Goal: Information Seeking & Learning: Find specific fact

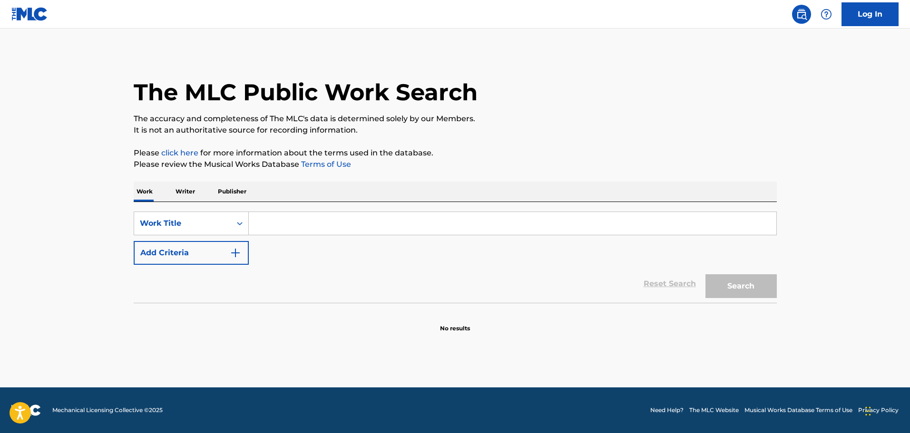
click at [329, 222] on input "Search Form" at bounding box center [512, 223] width 527 height 23
paste input "THE BLACK SLIM SHADY"
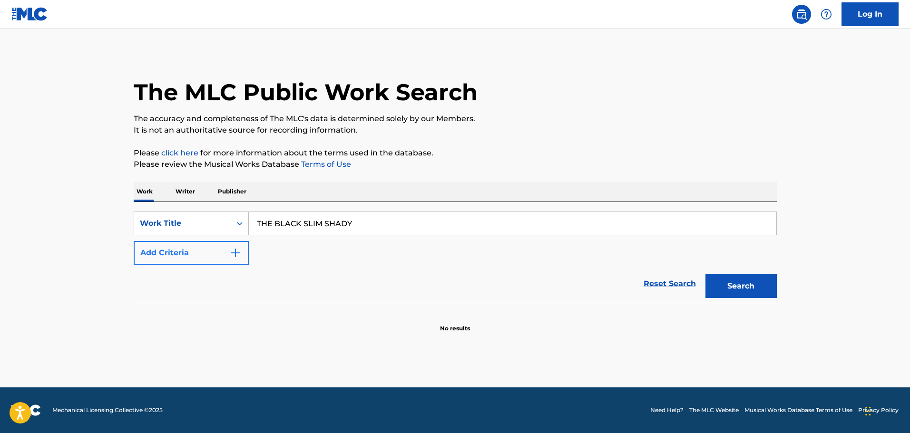
type input "THE BLACK SLIM SHADY"
click at [240, 264] on button "Add Criteria" at bounding box center [191, 253] width 115 height 24
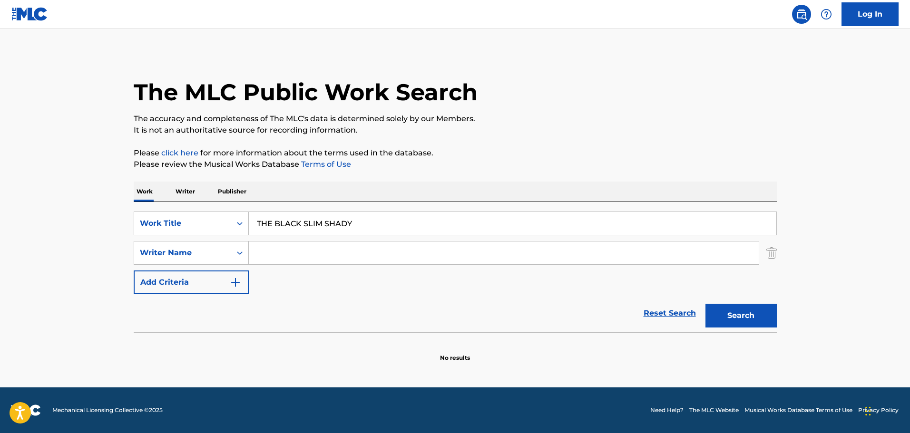
click at [285, 254] on input "Search Form" at bounding box center [504, 253] width 510 height 23
click at [292, 250] on input "Search Form" at bounding box center [504, 253] width 510 height 23
paste input "[PERSON_NAME] [PERSON_NAME]"
click at [740, 309] on button "Search" at bounding box center [740, 316] width 71 height 24
drag, startPoint x: 336, startPoint y: 252, endPoint x: 250, endPoint y: 252, distance: 85.6
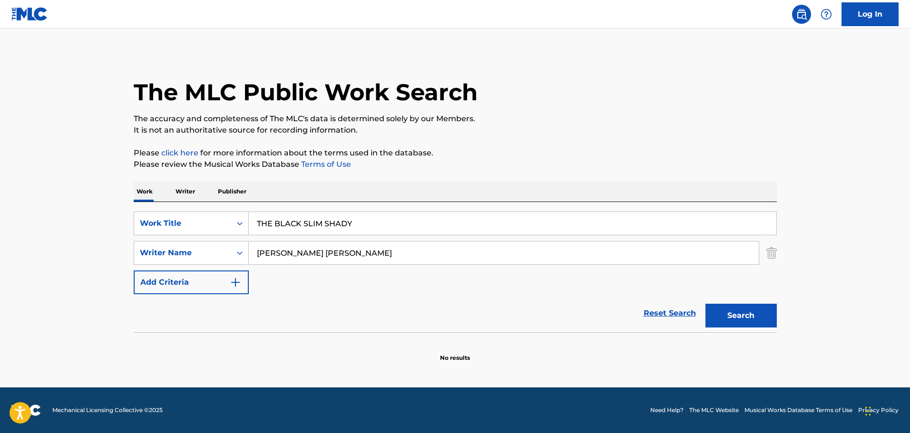
click at [250, 252] on input "[PERSON_NAME] [PERSON_NAME]" at bounding box center [504, 253] width 510 height 23
drag, startPoint x: 323, startPoint y: 276, endPoint x: 323, endPoint y: 271, distance: 5.3
click at [323, 276] on div "SearchWithCriteriabecc2f13-cb3a-4c5c-af81-937501ff1fae Work Title THE BLACK SLI…" at bounding box center [455, 253] width 643 height 83
drag, startPoint x: 331, startPoint y: 250, endPoint x: 237, endPoint y: 257, distance: 93.9
click at [237, 257] on div "SearchWithCriteria5047f162-215a-437d-9f3b-739f20a27261 Writer Name [PERSON_NAME…" at bounding box center [455, 253] width 643 height 24
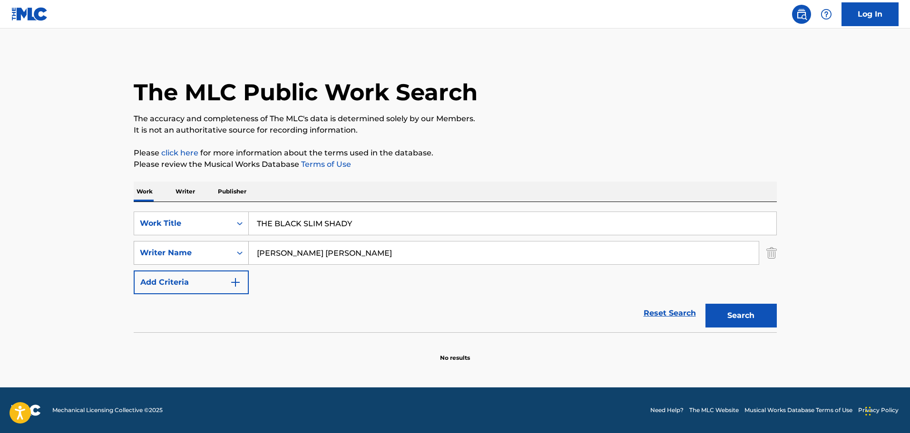
paste input "[PERSON_NAME]"
click at [727, 316] on button "Search" at bounding box center [740, 316] width 71 height 24
drag, startPoint x: 344, startPoint y: 251, endPoint x: 251, endPoint y: 258, distance: 93.9
click at [251, 258] on input "[PERSON_NAME]" at bounding box center [504, 253] width 510 height 23
paste input "Jayceon [PERSON_NAME]"
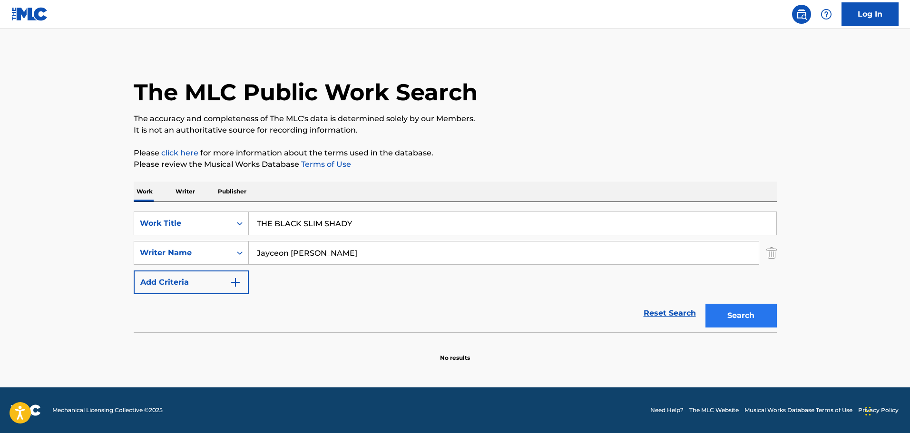
type input "Jayceon [PERSON_NAME]"
click at [741, 307] on button "Search" at bounding box center [740, 316] width 71 height 24
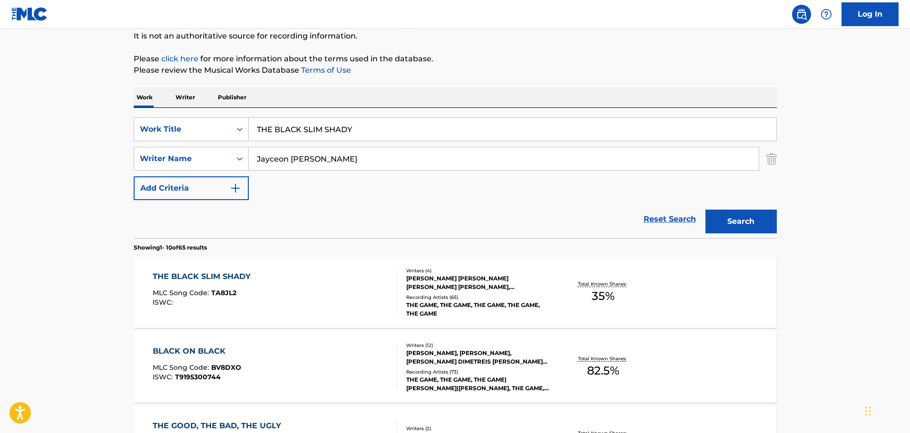
scroll to position [95, 0]
click at [541, 223] on div "Reset Search Search" at bounding box center [455, 218] width 643 height 38
click at [221, 273] on div "THE BLACK SLIM SHADY" at bounding box center [204, 275] width 103 height 11
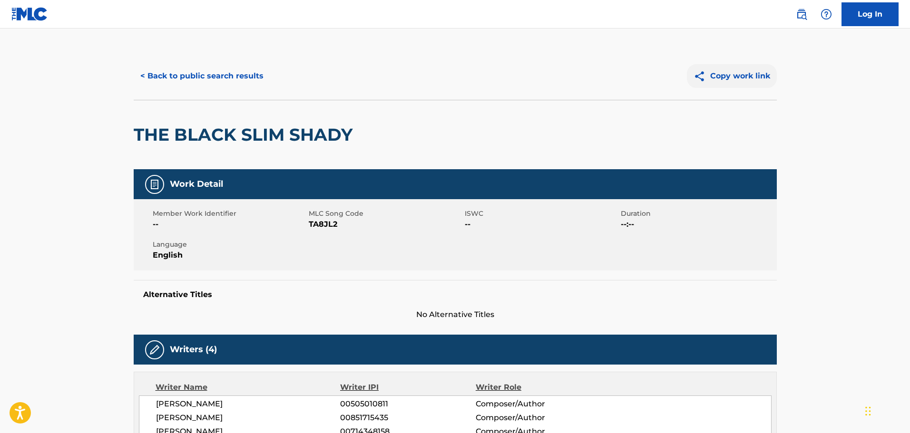
click at [745, 69] on button "Copy work link" at bounding box center [732, 76] width 90 height 24
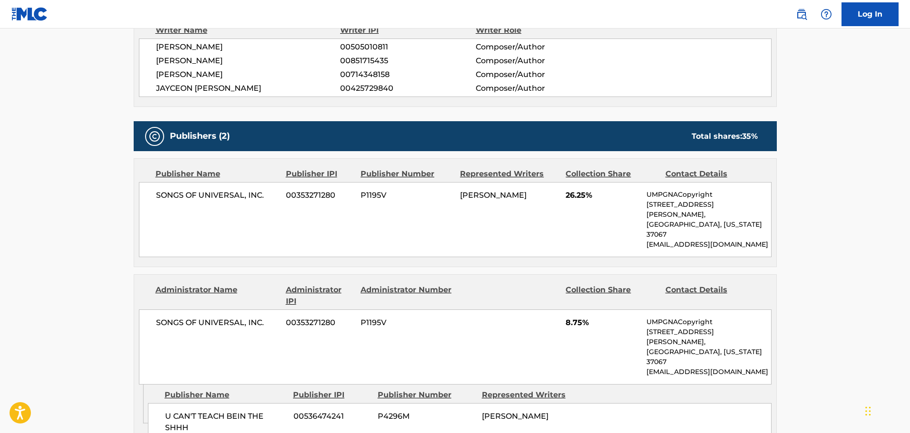
scroll to position [285, 0]
